Goal: Transaction & Acquisition: Purchase product/service

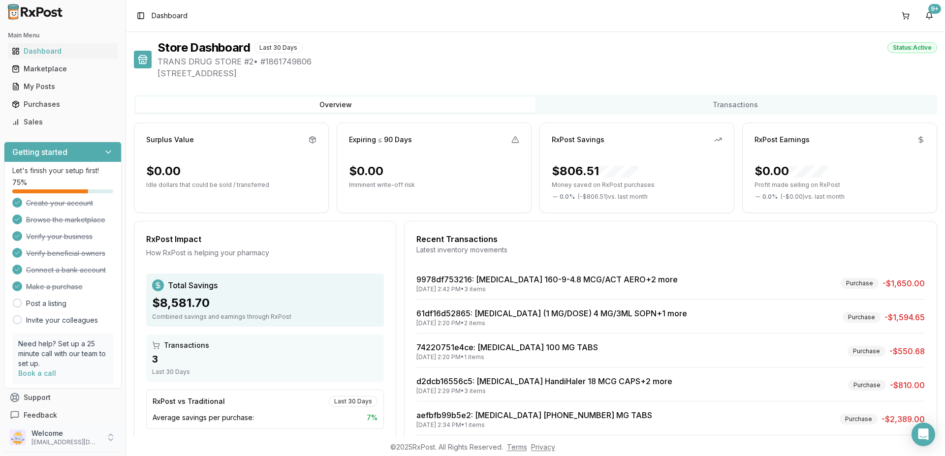
click at [110, 434] on icon at bounding box center [111, 438] width 10 height 10
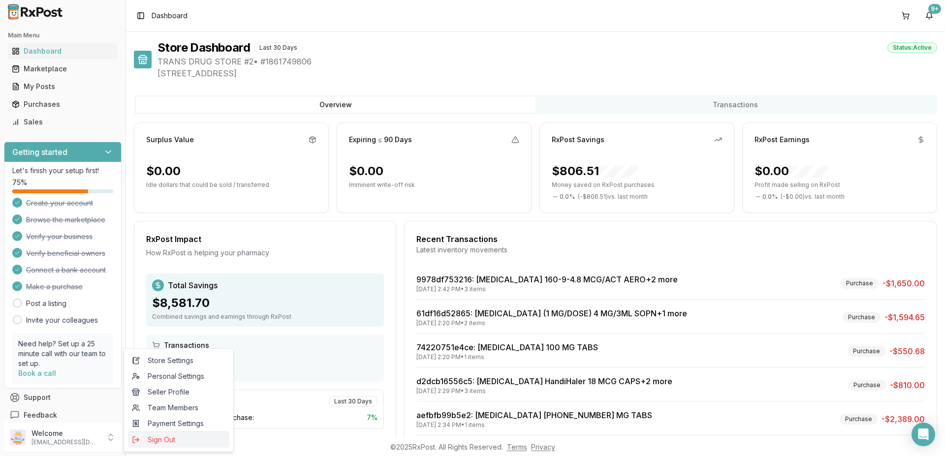
click at [147, 439] on span "Sign Out" at bounding box center [178, 440] width 93 height 10
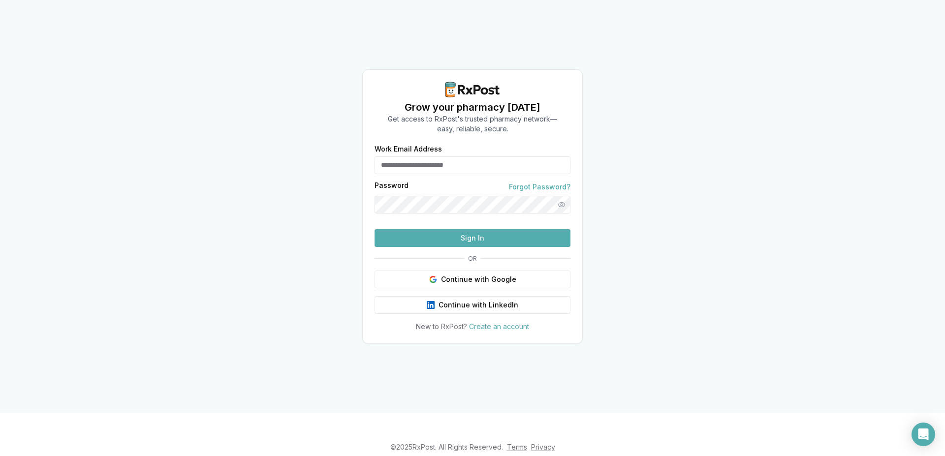
click at [421, 156] on input "Work Email Address" at bounding box center [472, 165] width 196 height 18
type input "**********"
click at [449, 247] on button "Sign In" at bounding box center [472, 238] width 196 height 18
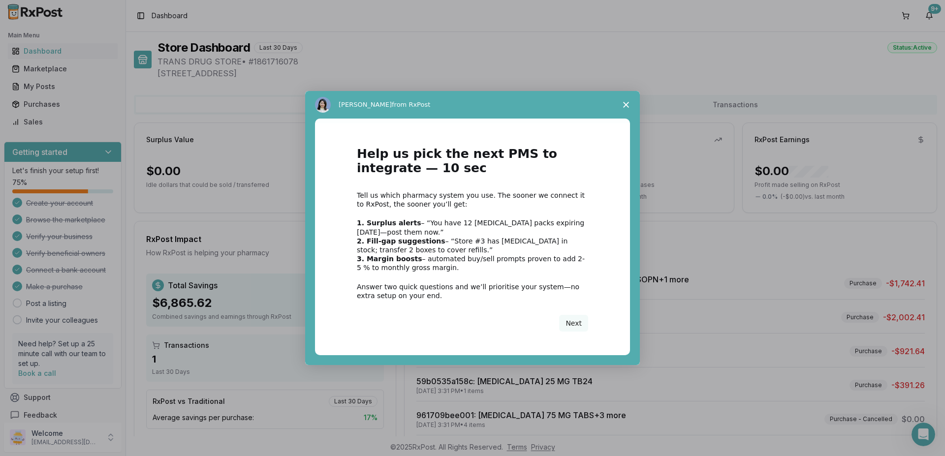
click at [625, 104] on polygon "Close survey" at bounding box center [626, 105] width 6 height 6
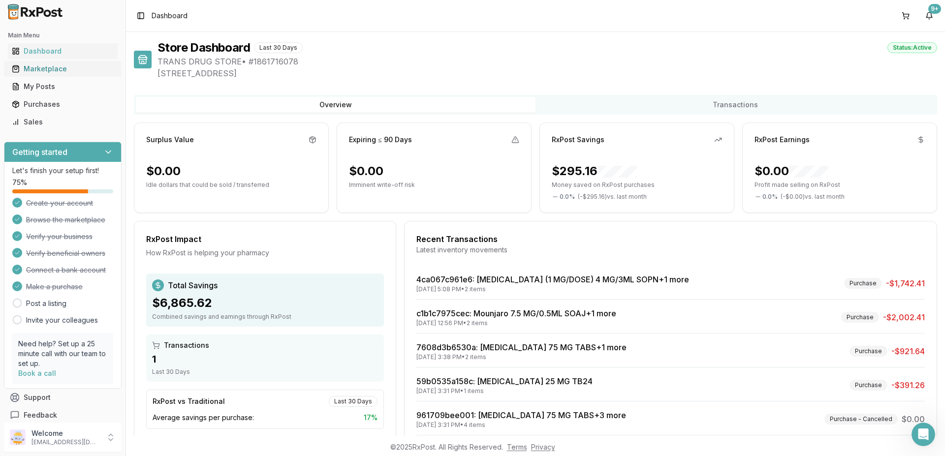
click at [39, 65] on div "Marketplace" at bounding box center [63, 69] width 102 height 10
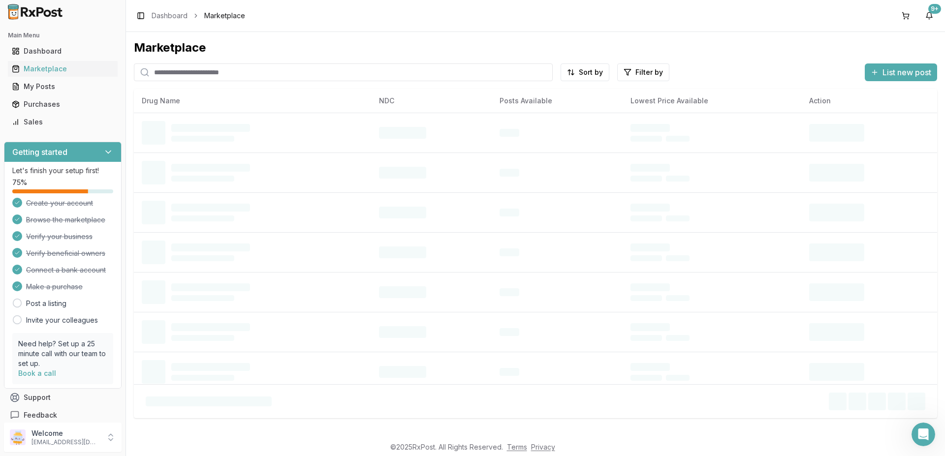
click at [183, 72] on input "search" at bounding box center [343, 72] width 419 height 18
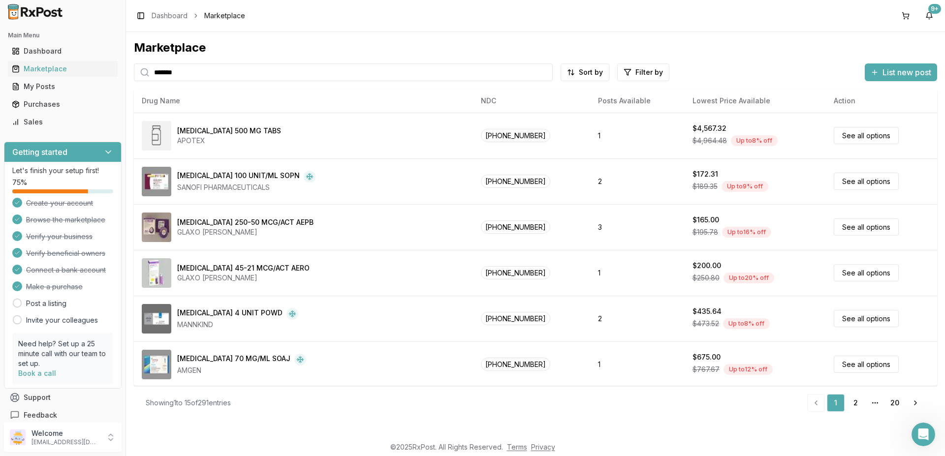
type input "*******"
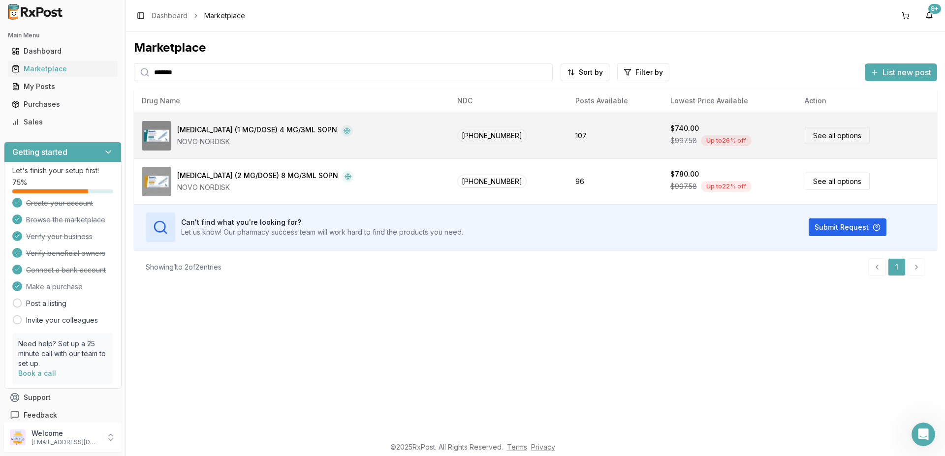
click at [228, 132] on div "[MEDICAL_DATA] (1 MG/DOSE) 4 MG/3ML SOPN" at bounding box center [257, 131] width 160 height 12
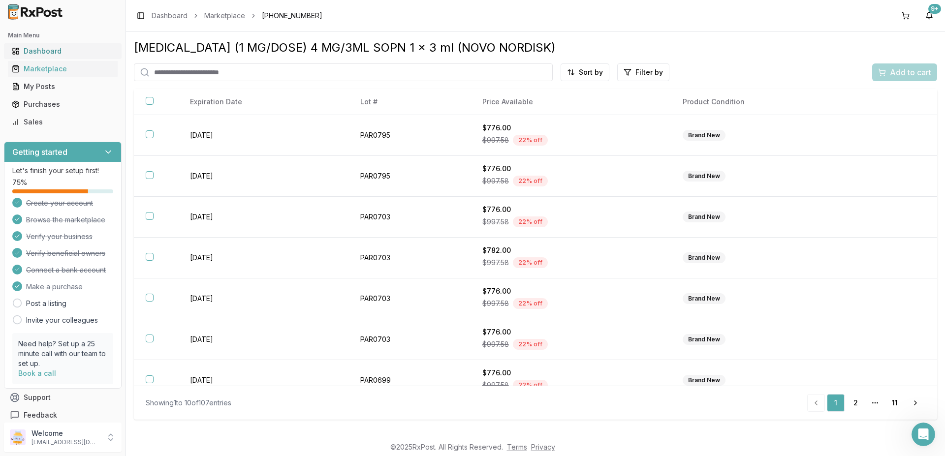
click at [37, 44] on link "Dashboard" at bounding box center [63, 51] width 110 height 18
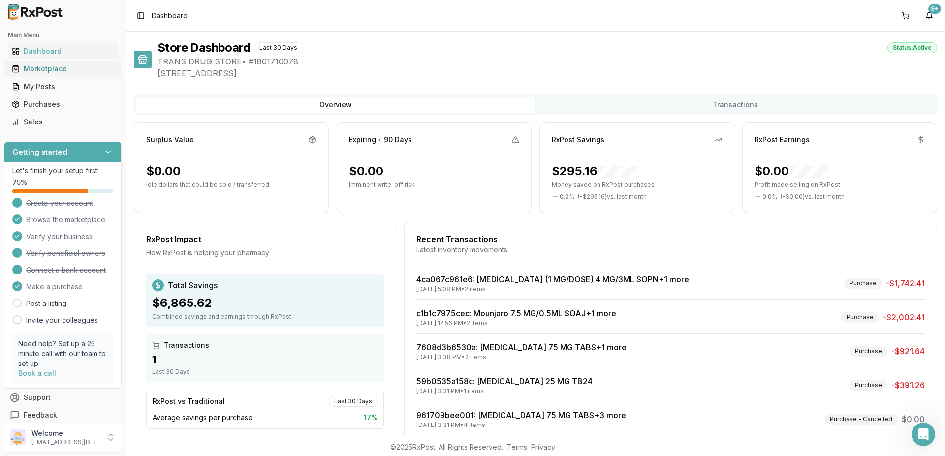
click at [40, 67] on div "Marketplace" at bounding box center [63, 69] width 102 height 10
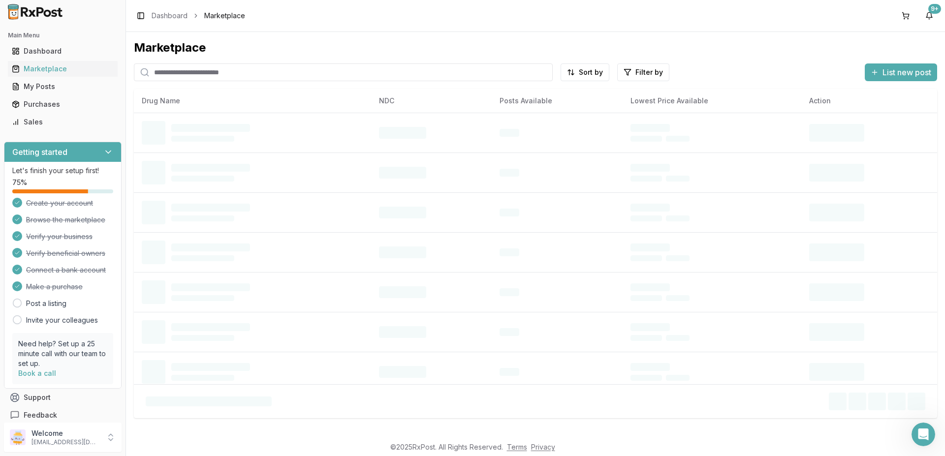
click at [163, 77] on input "search" at bounding box center [343, 72] width 419 height 18
paste input "**********"
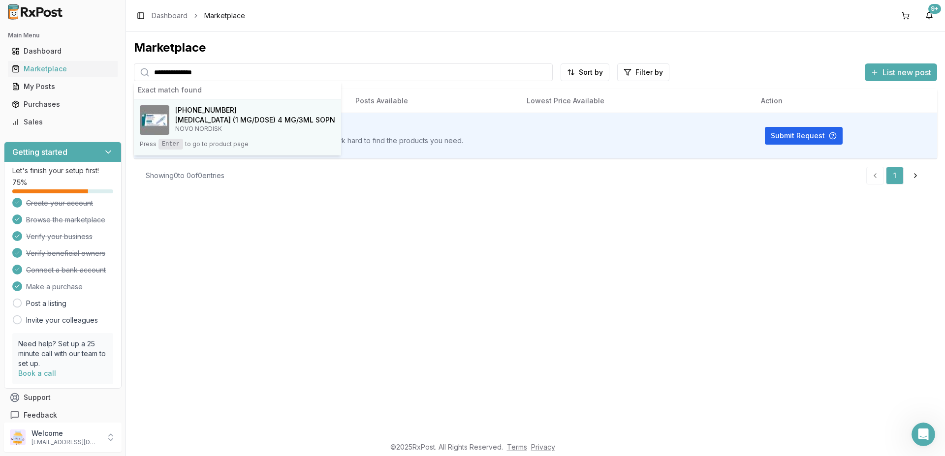
type input "**********"
click at [174, 142] on kbd "Enter" at bounding box center [170, 144] width 25 height 11
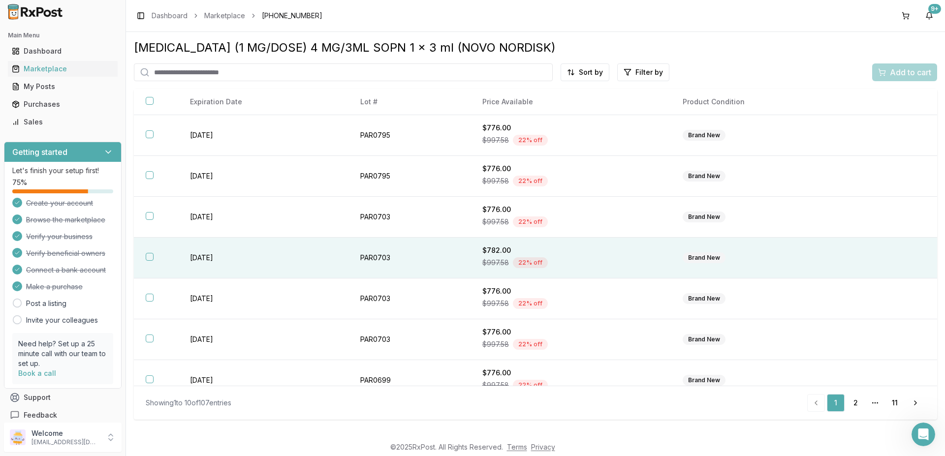
scroll to position [137, 0]
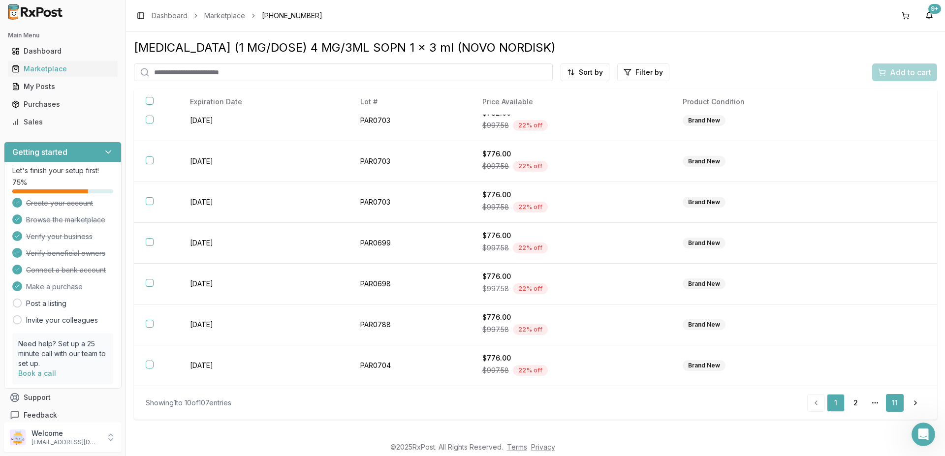
click at [895, 400] on link "11" at bounding box center [895, 403] width 18 height 18
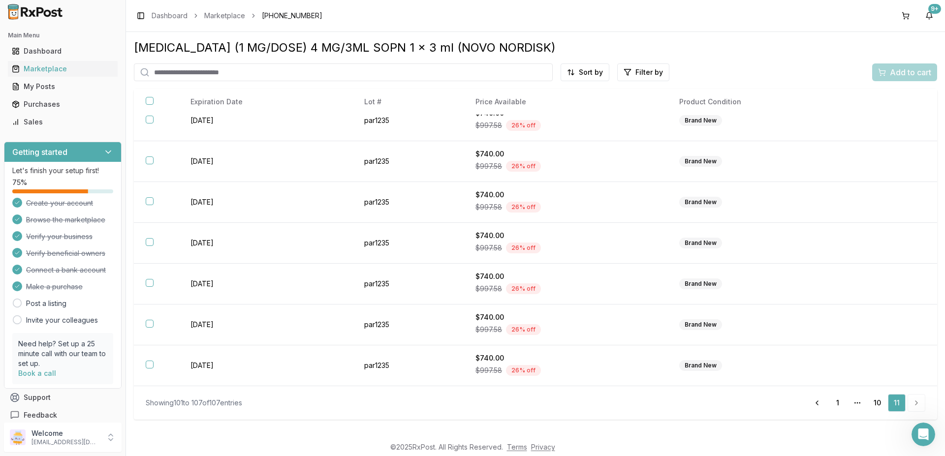
scroll to position [15, 0]
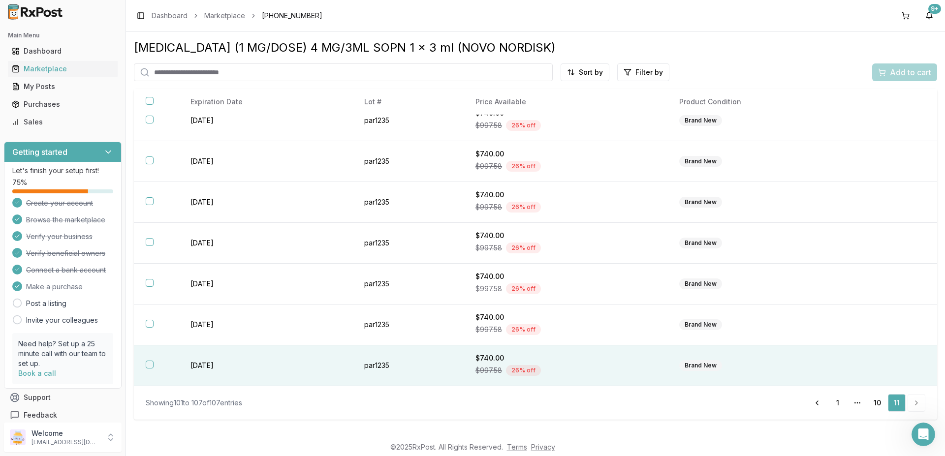
click at [148, 365] on button "button" at bounding box center [150, 365] width 8 height 8
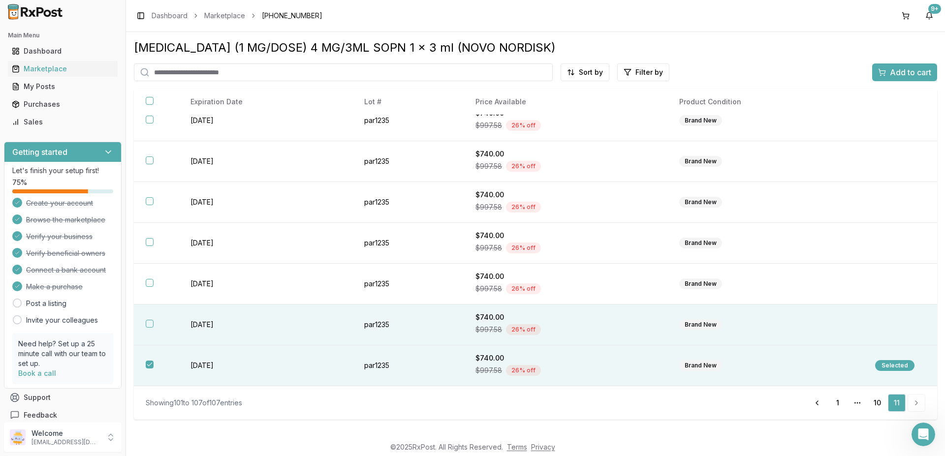
drag, startPoint x: 150, startPoint y: 327, endPoint x: 149, endPoint y: 314, distance: 13.3
click at [150, 326] on button "button" at bounding box center [150, 324] width 8 height 8
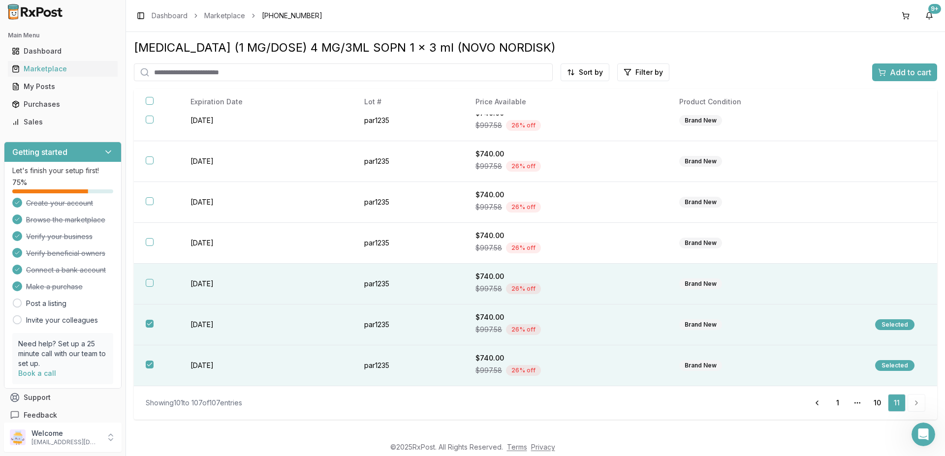
click at [149, 283] on button "button" at bounding box center [150, 283] width 8 height 8
click at [886, 71] on div "Add to cart" at bounding box center [904, 72] width 53 height 12
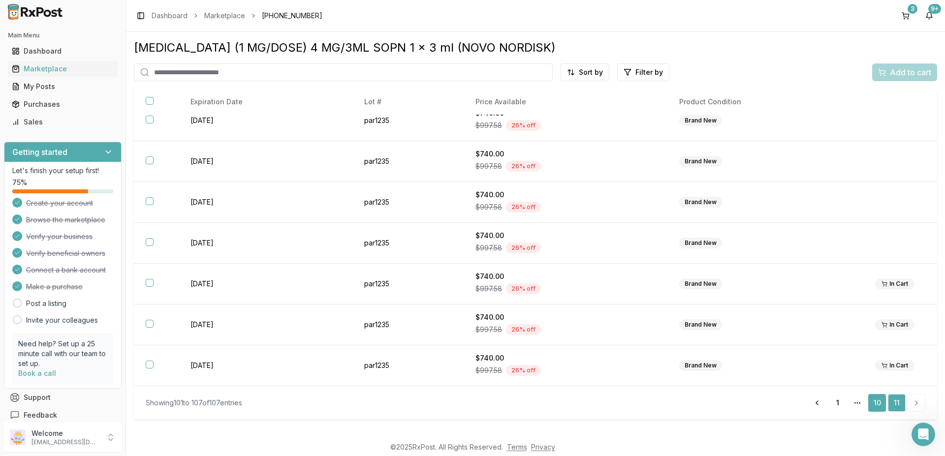
click at [872, 402] on link "10" at bounding box center [877, 403] width 18 height 18
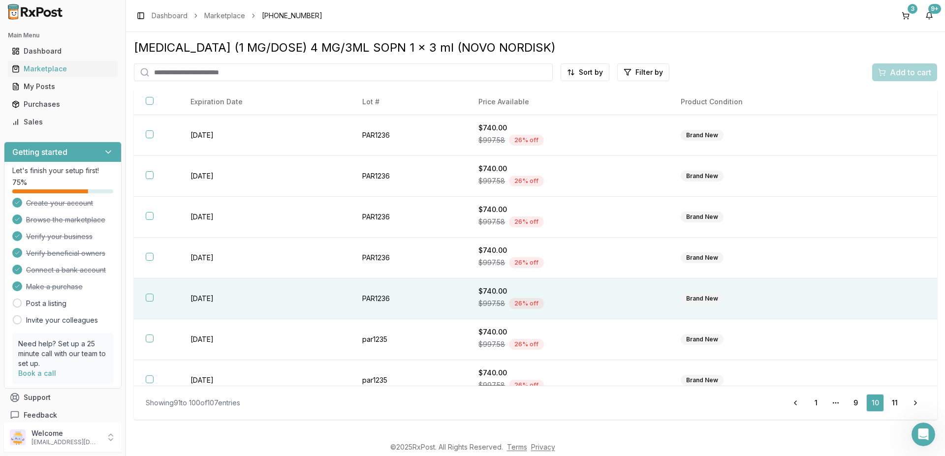
scroll to position [137, 0]
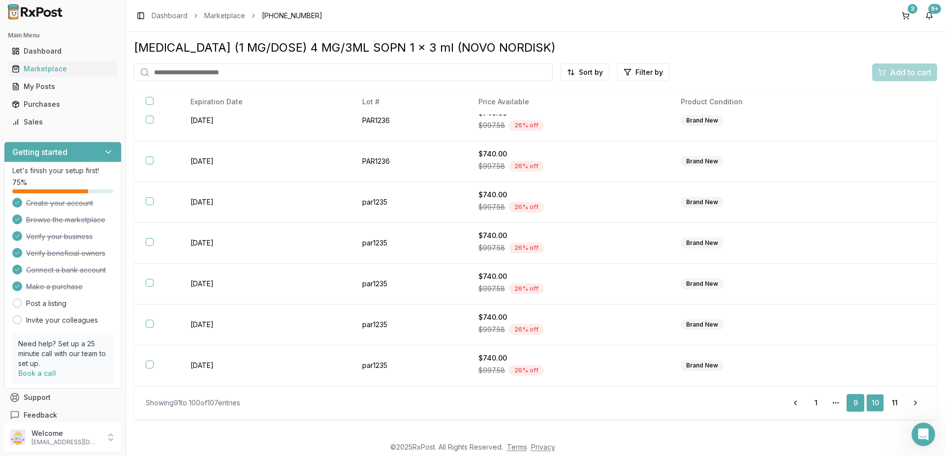
click at [855, 405] on link "9" at bounding box center [855, 403] width 18 height 18
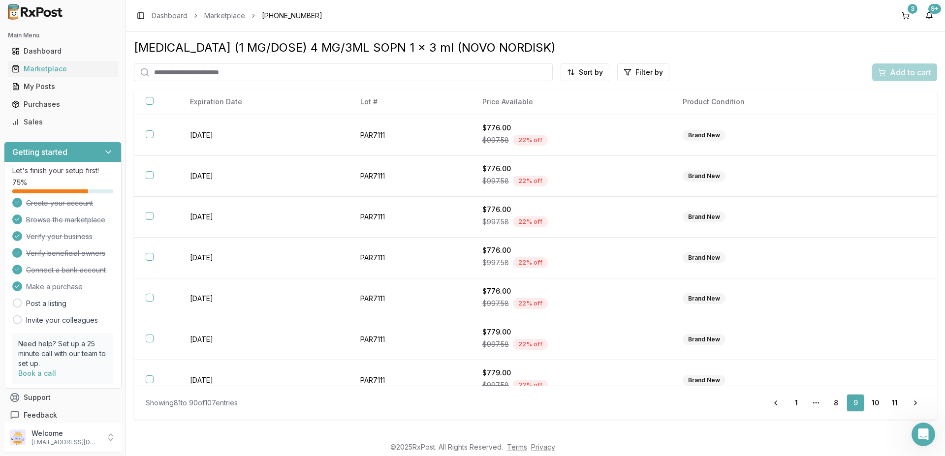
scroll to position [137, 0]
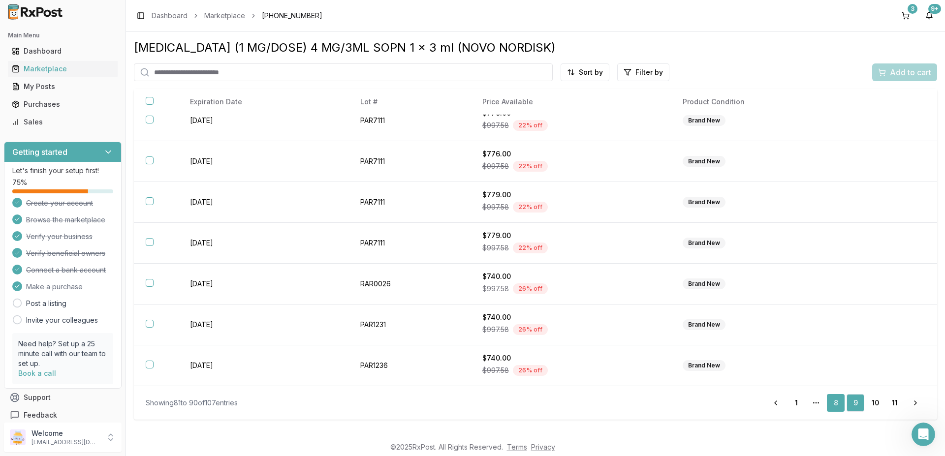
click at [836, 402] on link "8" at bounding box center [836, 403] width 18 height 18
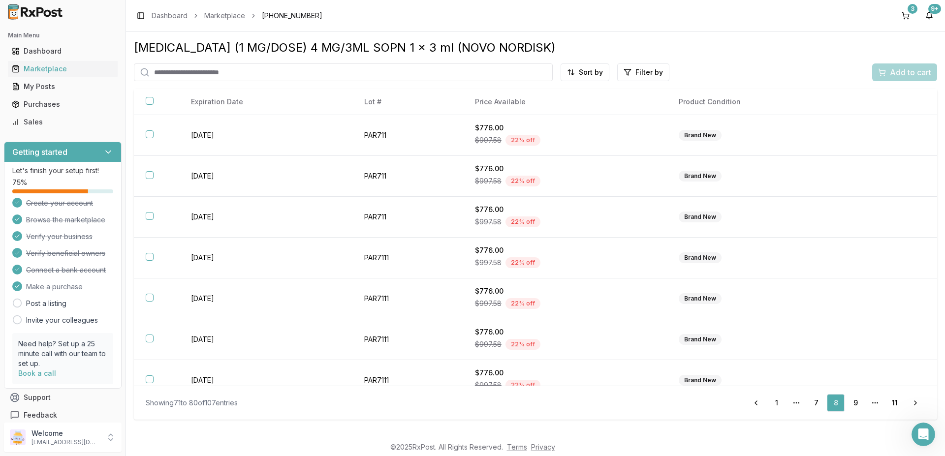
scroll to position [137, 0]
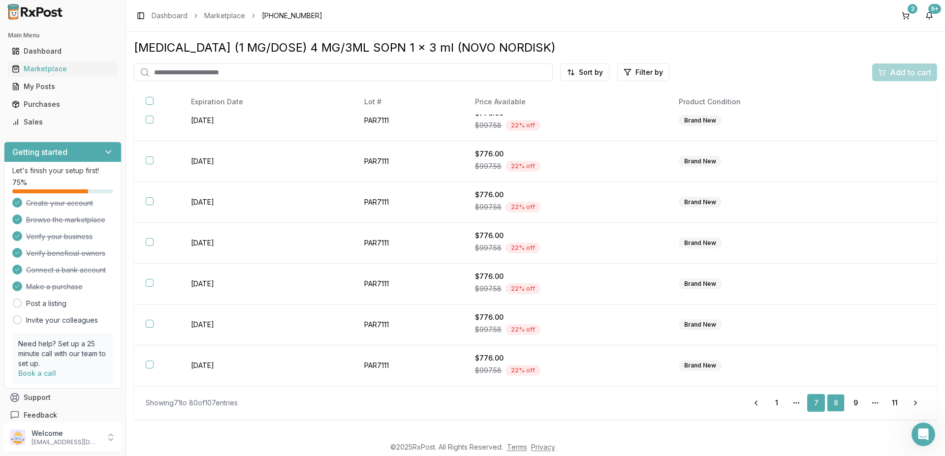
click at [821, 403] on link "7" at bounding box center [816, 403] width 18 height 18
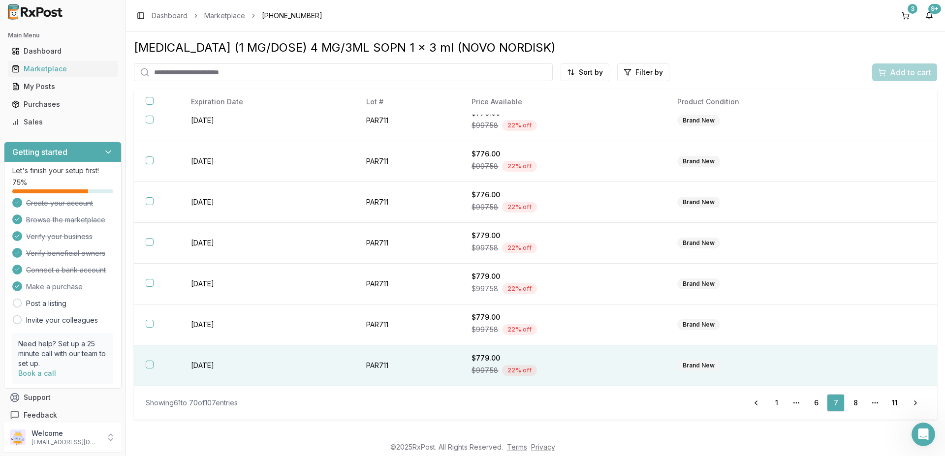
drag, startPoint x: 817, startPoint y: 403, endPoint x: 795, endPoint y: 381, distance: 31.3
click at [817, 403] on link "6" at bounding box center [816, 403] width 18 height 18
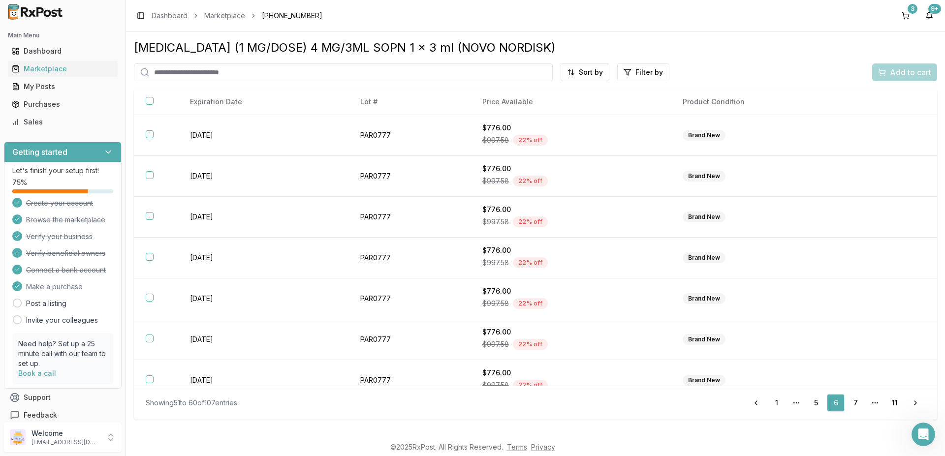
scroll to position [137, 0]
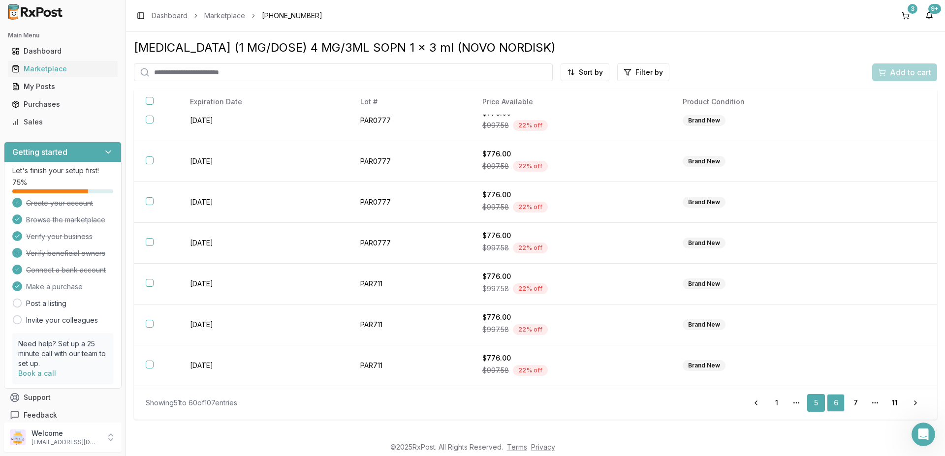
click at [816, 403] on link "5" at bounding box center [816, 403] width 18 height 18
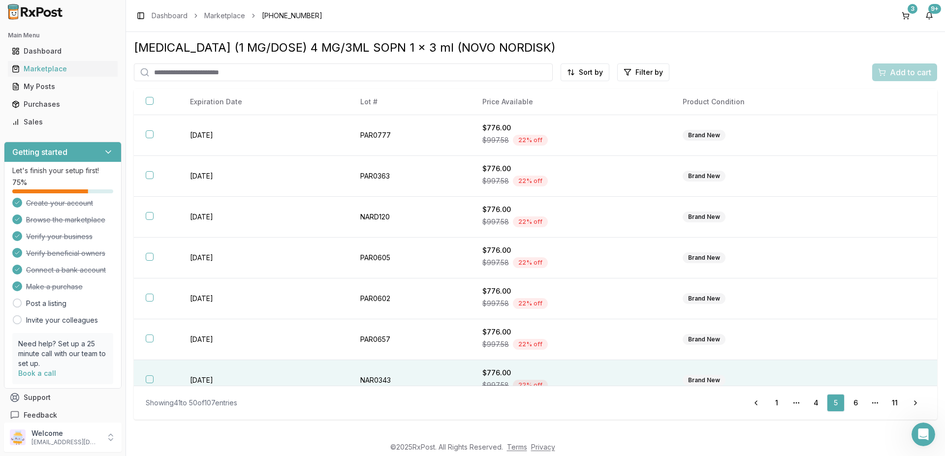
scroll to position [137, 0]
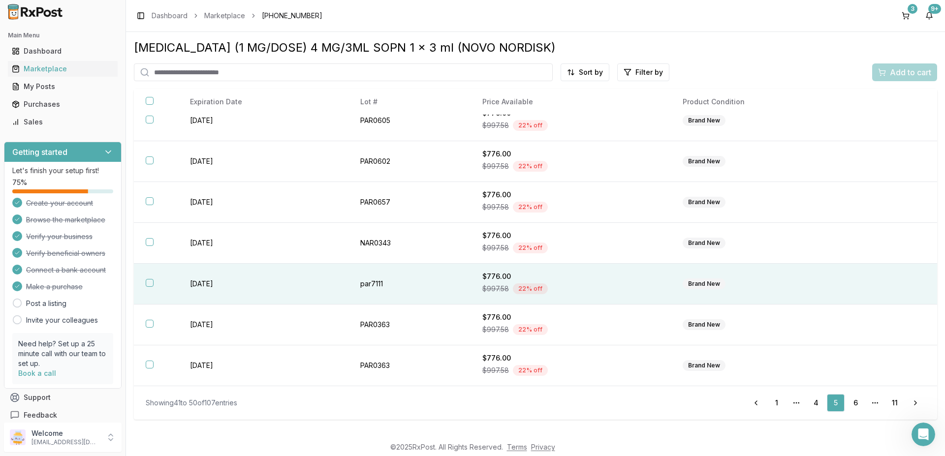
drag, startPoint x: 813, startPoint y: 400, endPoint x: 677, endPoint y: 273, distance: 186.6
click at [813, 400] on link "4" at bounding box center [816, 403] width 18 height 18
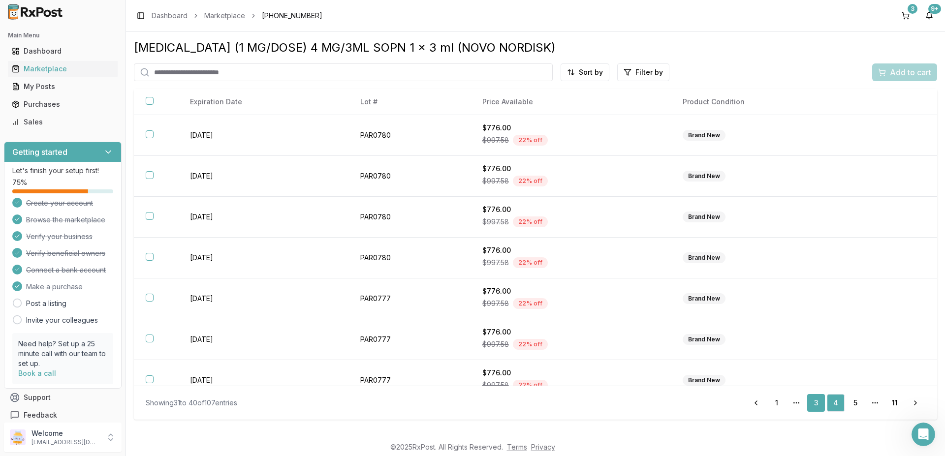
click at [812, 403] on link "3" at bounding box center [816, 403] width 18 height 18
click at [813, 402] on link "2" at bounding box center [816, 403] width 18 height 18
click at [815, 404] on link "1" at bounding box center [816, 403] width 18 height 18
click at [897, 403] on link "11" at bounding box center [895, 403] width 18 height 18
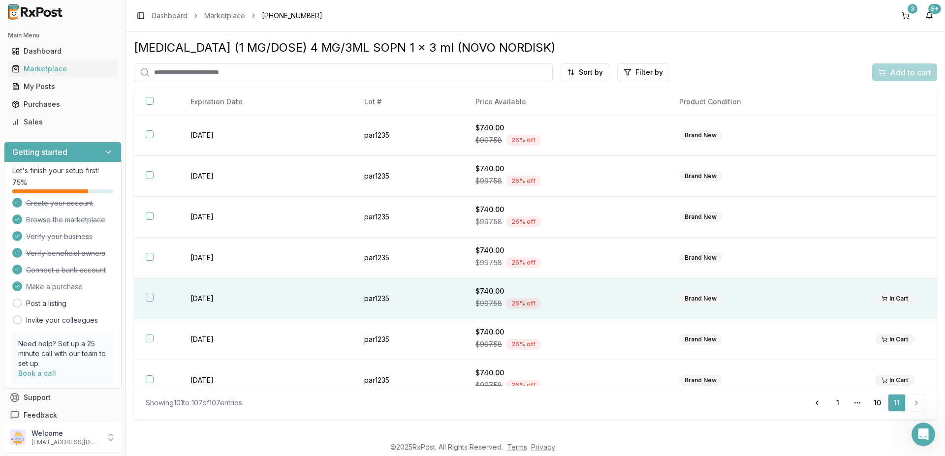
scroll to position [15, 0]
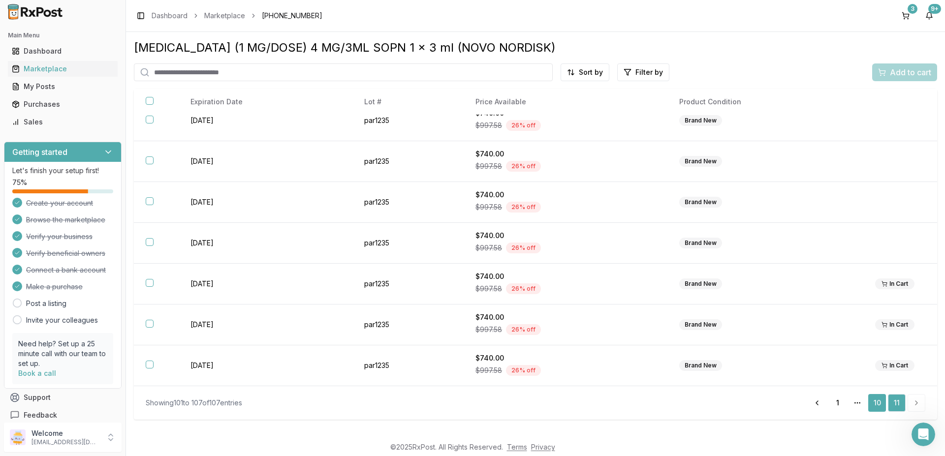
click at [874, 403] on link "10" at bounding box center [877, 403] width 18 height 18
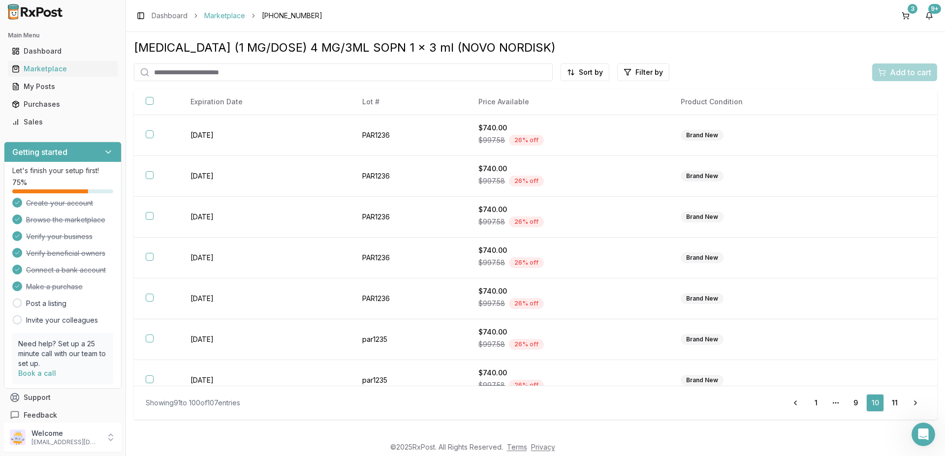
click at [219, 18] on link "Marketplace" at bounding box center [224, 16] width 41 height 10
click at [175, 18] on link "Dashboard" at bounding box center [170, 16] width 36 height 10
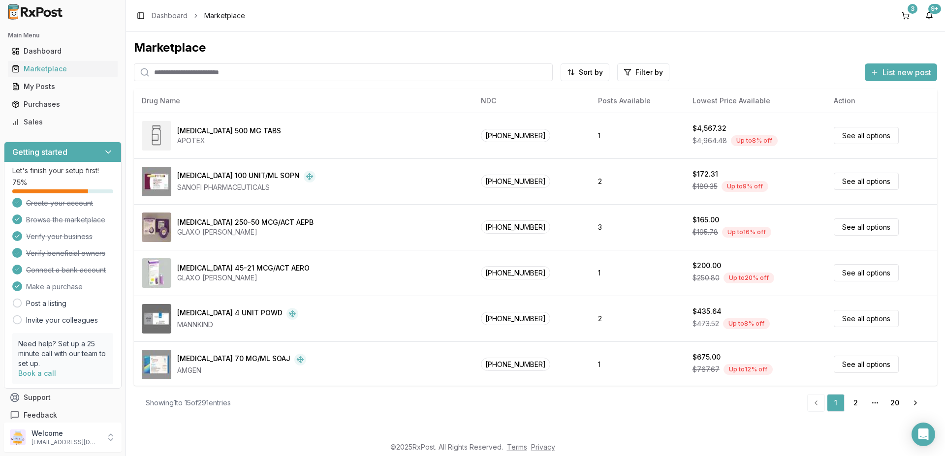
click at [167, 73] on input "search" at bounding box center [343, 72] width 419 height 18
paste input "**********"
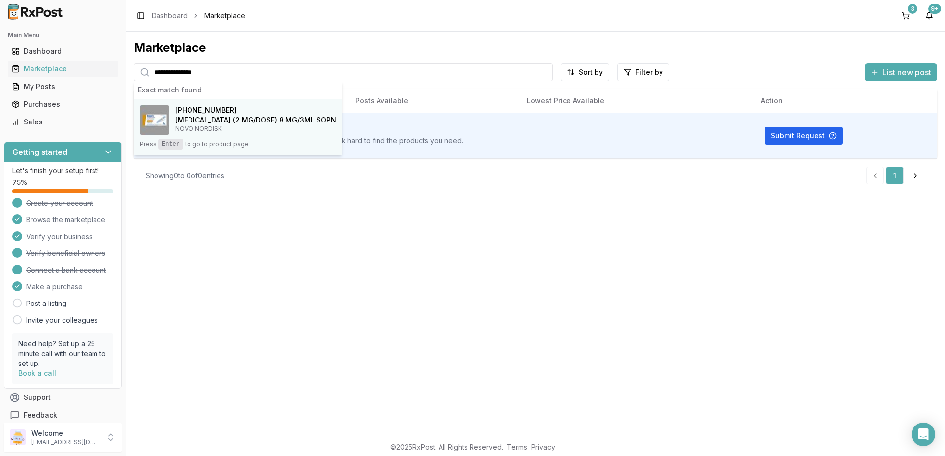
type input "**********"
click at [162, 115] on img at bounding box center [155, 120] width 30 height 30
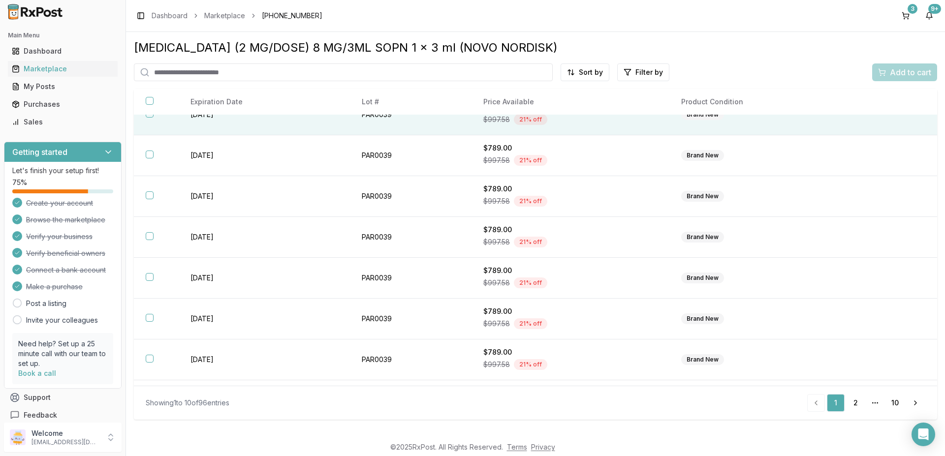
scroll to position [137, 0]
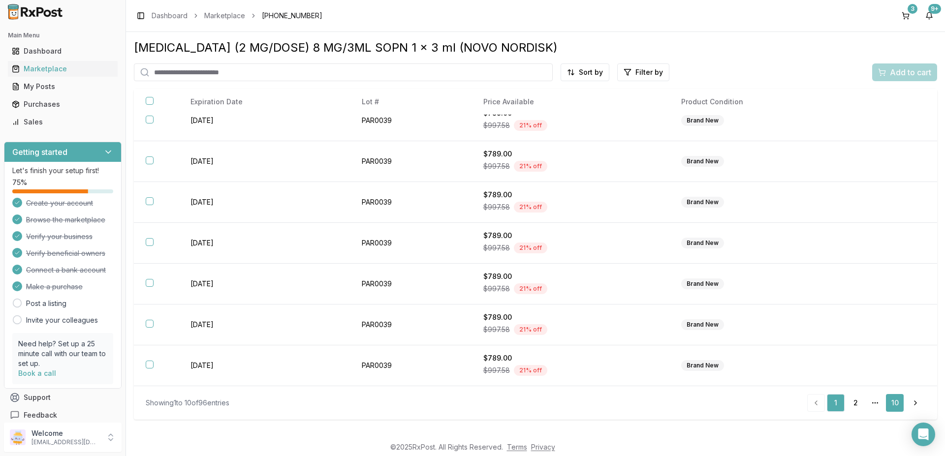
click at [893, 401] on link "10" at bounding box center [895, 403] width 18 height 18
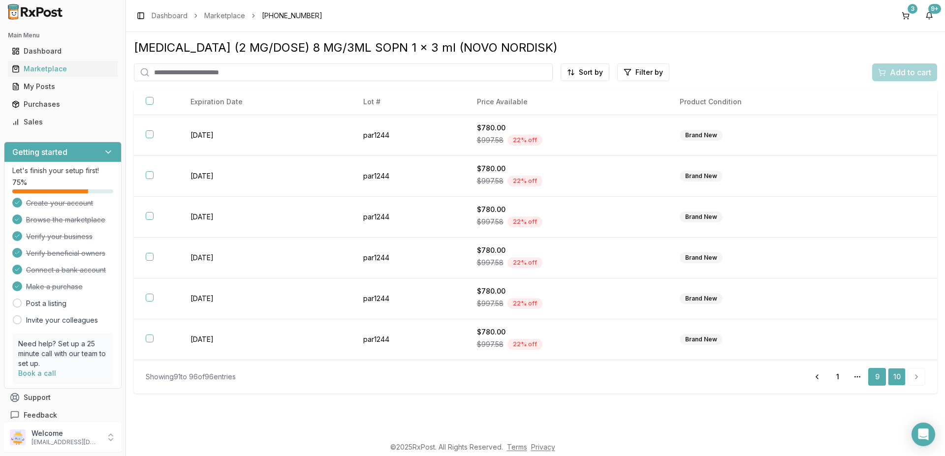
click at [880, 375] on link "9" at bounding box center [877, 377] width 18 height 18
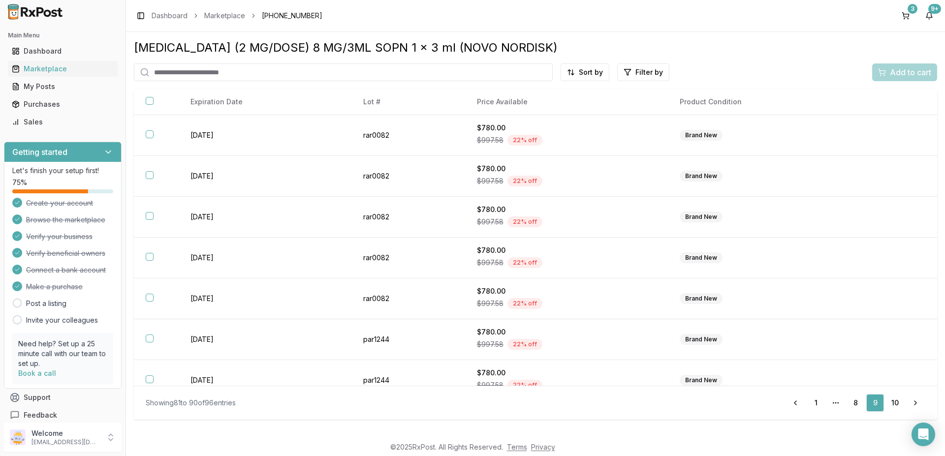
scroll to position [137, 0]
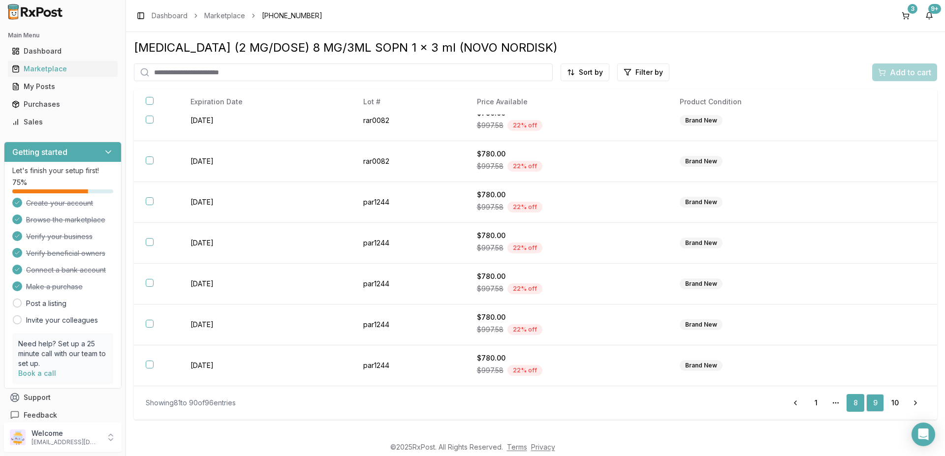
click at [853, 402] on link "8" at bounding box center [855, 403] width 18 height 18
click at [833, 401] on link "7" at bounding box center [836, 403] width 18 height 18
click at [895, 404] on link "10" at bounding box center [895, 403] width 18 height 18
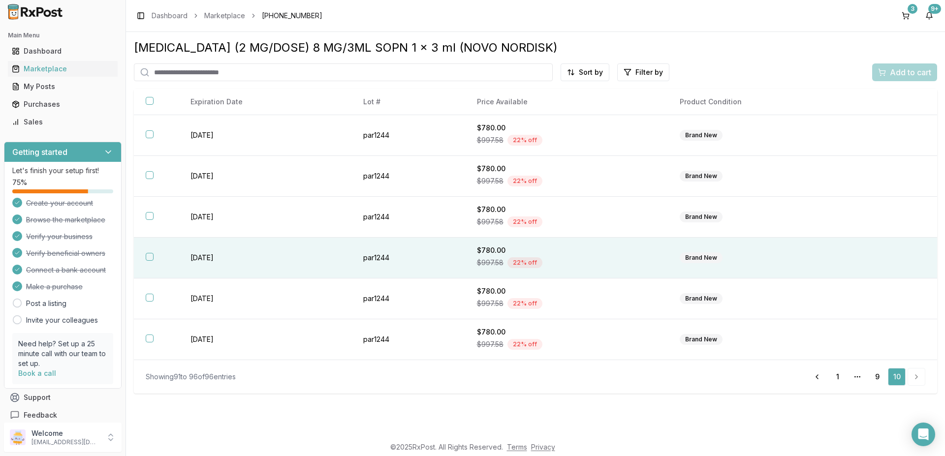
click at [150, 258] on button "button" at bounding box center [150, 257] width 8 height 8
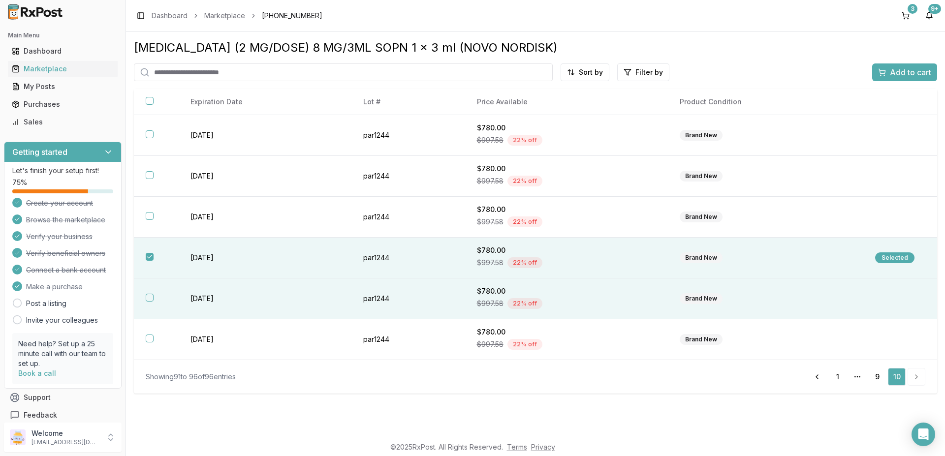
click at [149, 296] on button "button" at bounding box center [150, 298] width 8 height 8
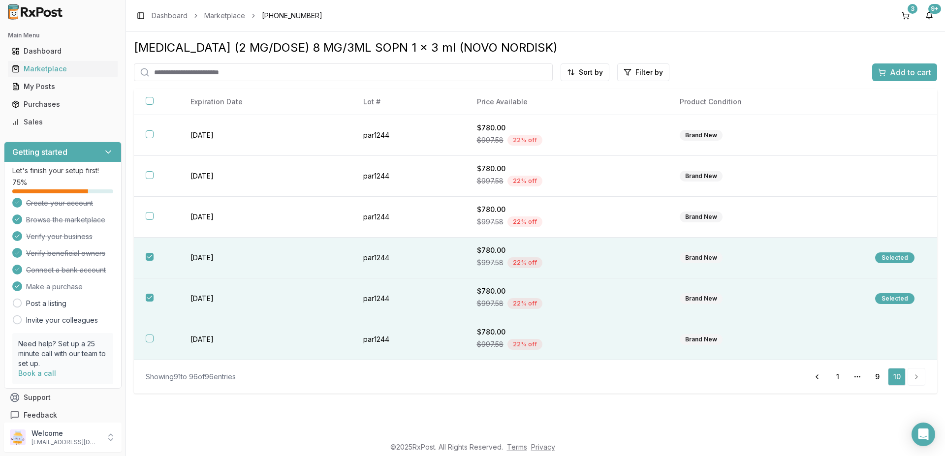
click at [149, 337] on button "button" at bounding box center [150, 339] width 8 height 8
click at [905, 71] on span "Add to cart" at bounding box center [910, 72] width 41 height 12
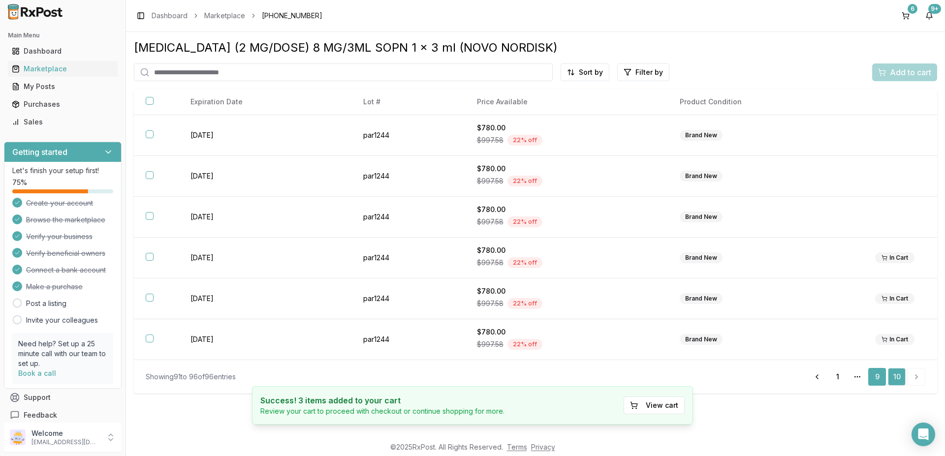
click at [873, 381] on link "9" at bounding box center [877, 377] width 18 height 18
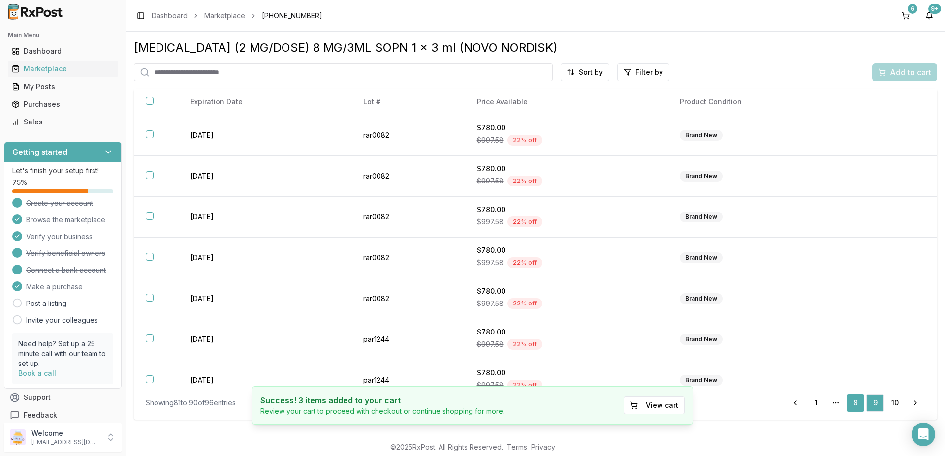
click at [858, 404] on link "8" at bounding box center [855, 403] width 18 height 18
click at [836, 404] on link "7" at bounding box center [836, 403] width 18 height 18
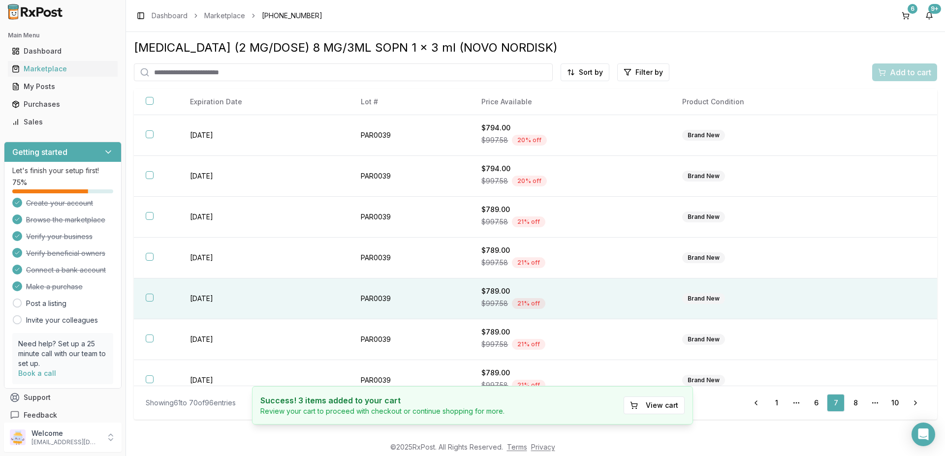
scroll to position [137, 0]
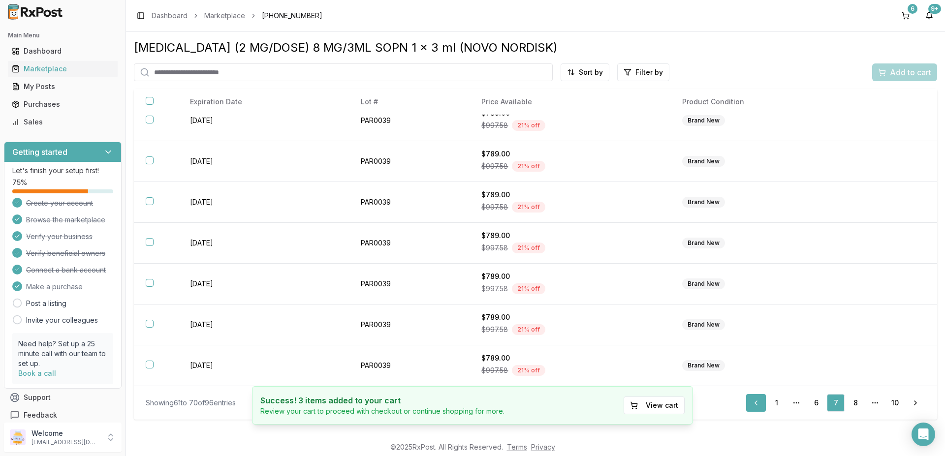
click at [756, 403] on link "Previous" at bounding box center [756, 403] width 20 height 18
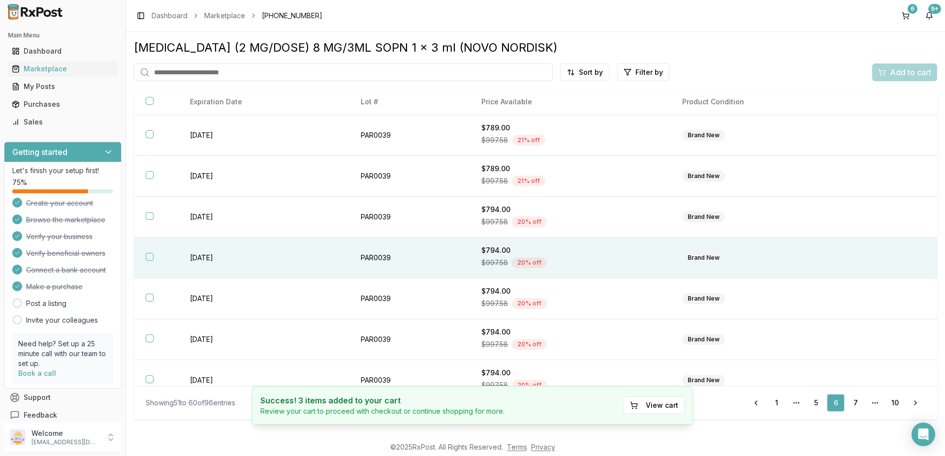
scroll to position [137, 0]
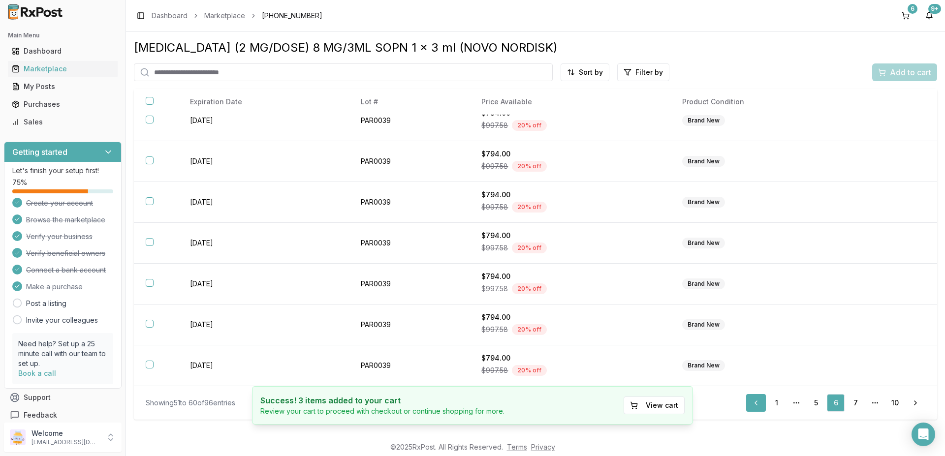
click at [754, 404] on link "Previous" at bounding box center [756, 403] width 20 height 18
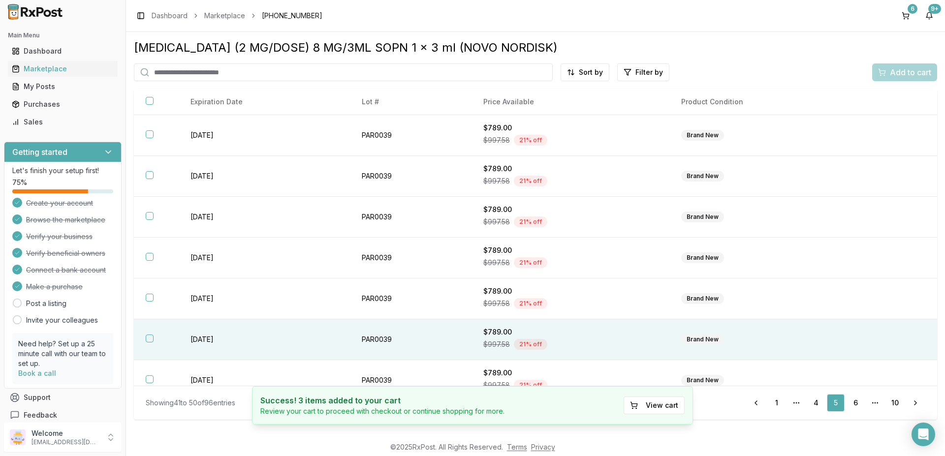
scroll to position [137, 0]
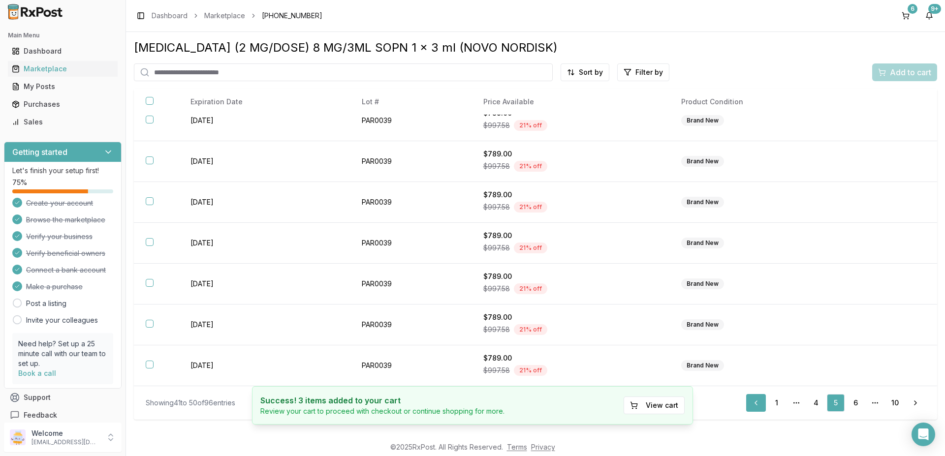
click at [759, 405] on link "Previous" at bounding box center [756, 403] width 20 height 18
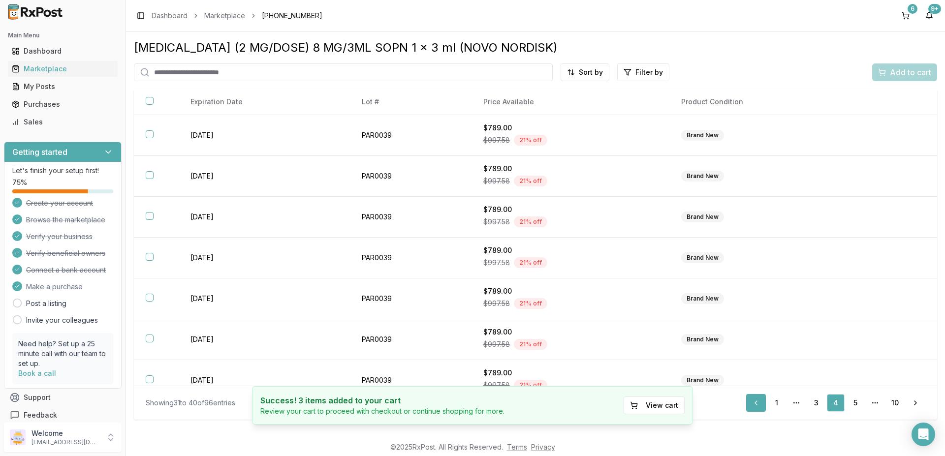
click at [758, 403] on link "Previous" at bounding box center [756, 403] width 20 height 18
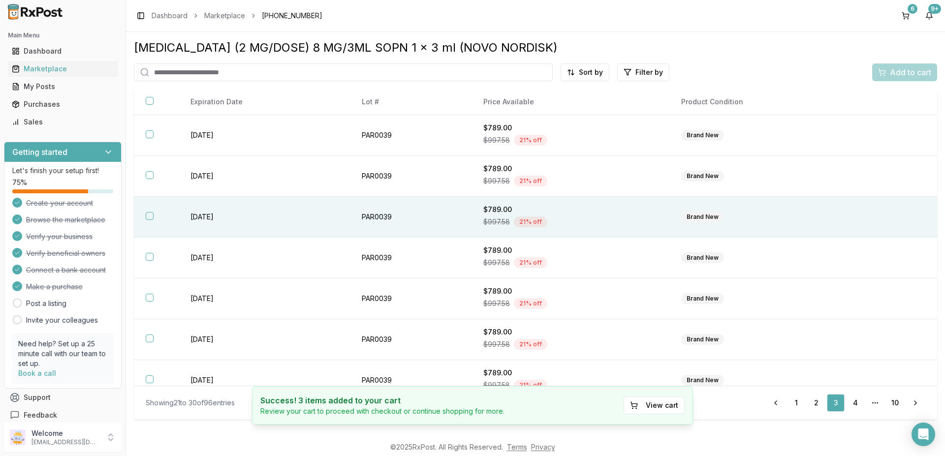
scroll to position [137, 0]
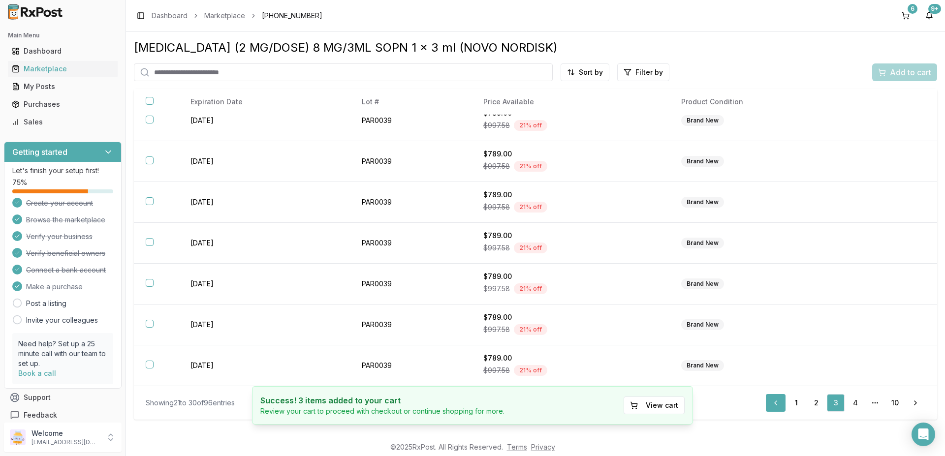
click at [776, 400] on link "Previous" at bounding box center [776, 403] width 20 height 18
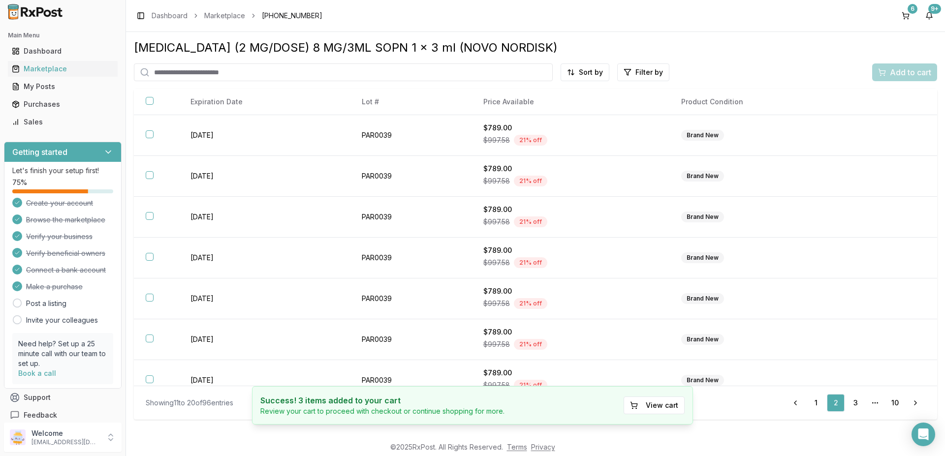
scroll to position [137, 0]
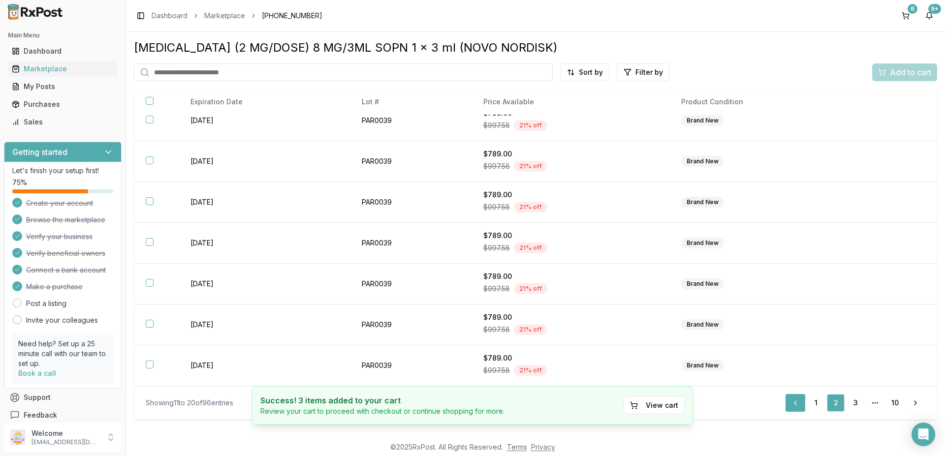
click at [794, 403] on link "Previous" at bounding box center [795, 403] width 20 height 18
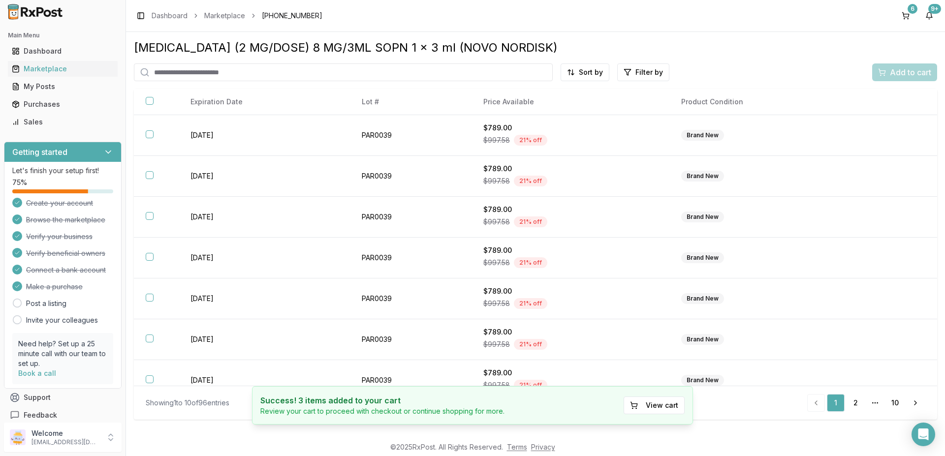
scroll to position [59, 0]
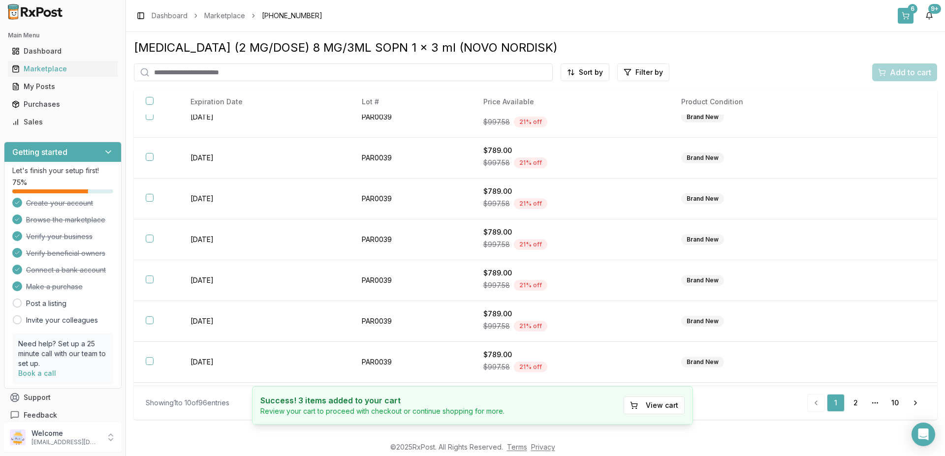
click at [907, 14] on button "6" at bounding box center [906, 16] width 16 height 16
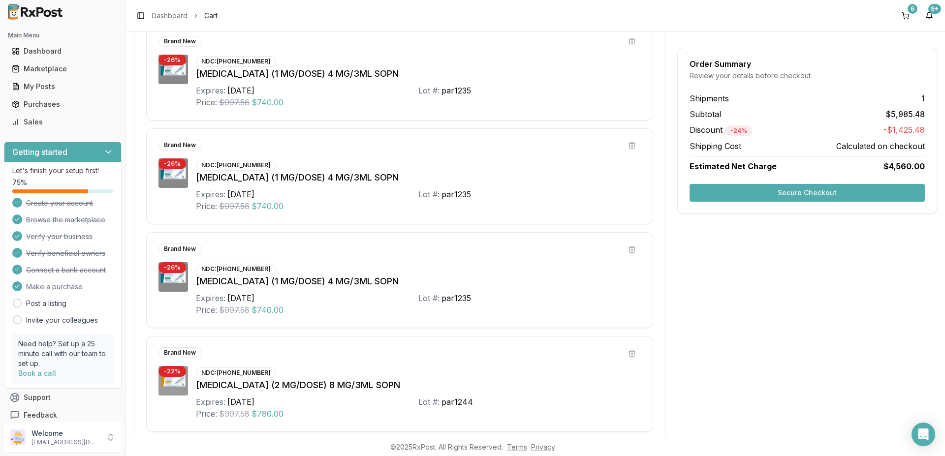
scroll to position [25, 0]
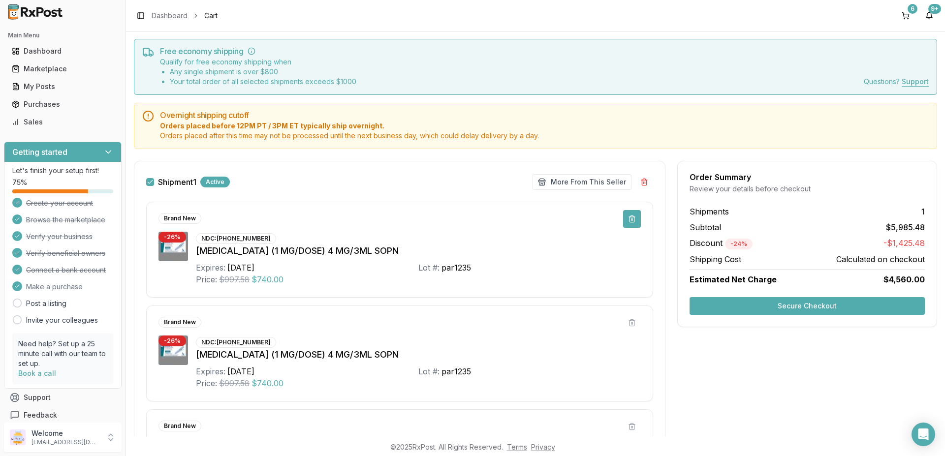
click at [626, 223] on button at bounding box center [632, 219] width 18 height 18
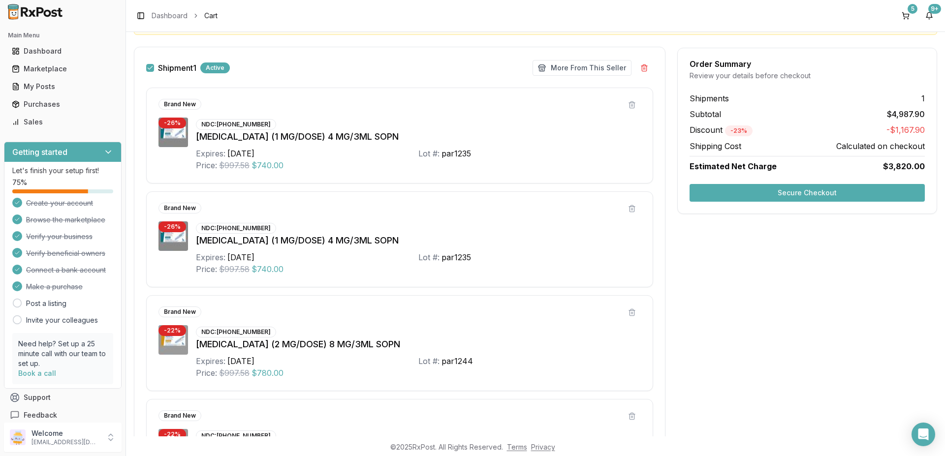
scroll to position [58, 0]
